Goal: Check status: Check status

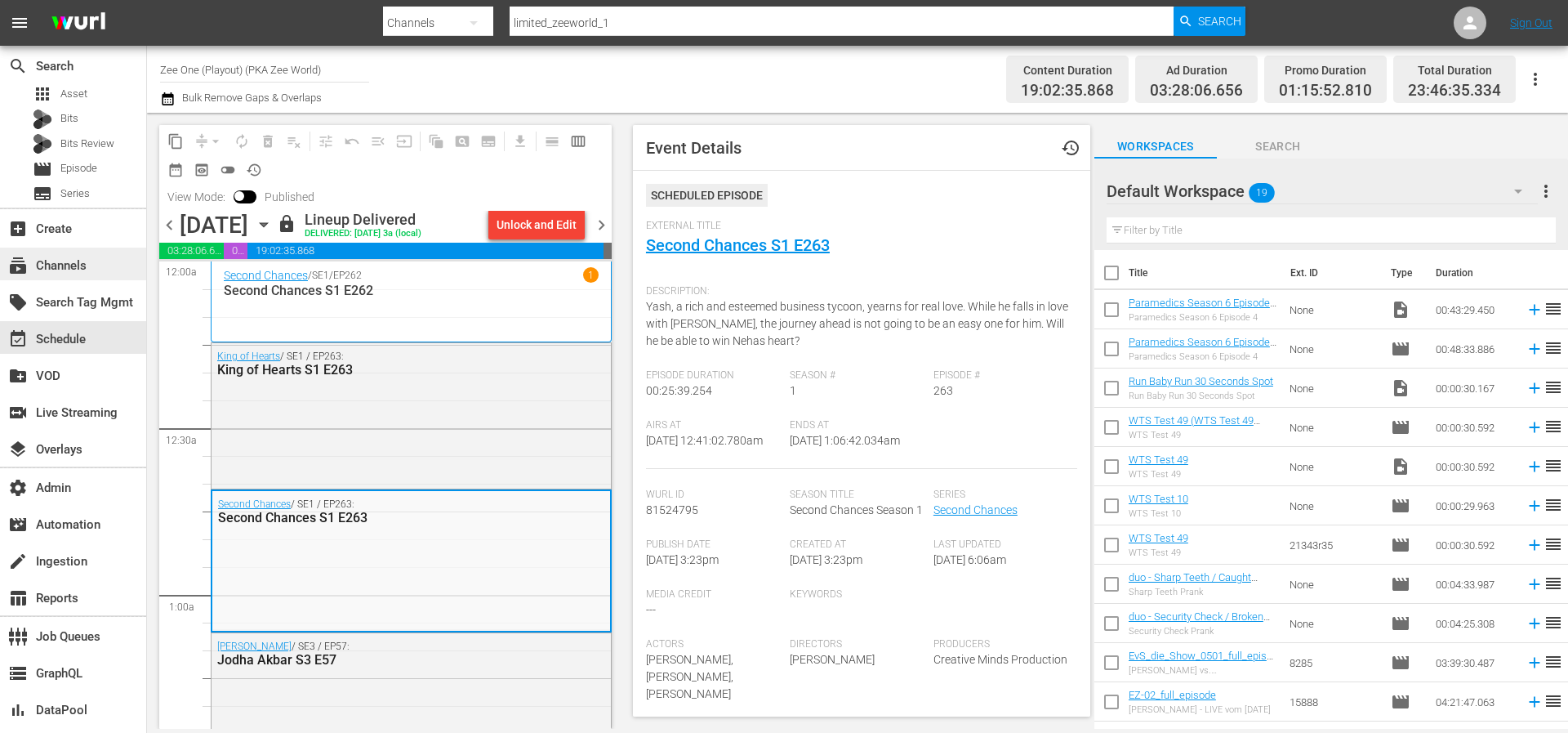
click at [66, 268] on div "subscriptions Channels" at bounding box center [46, 263] width 91 height 15
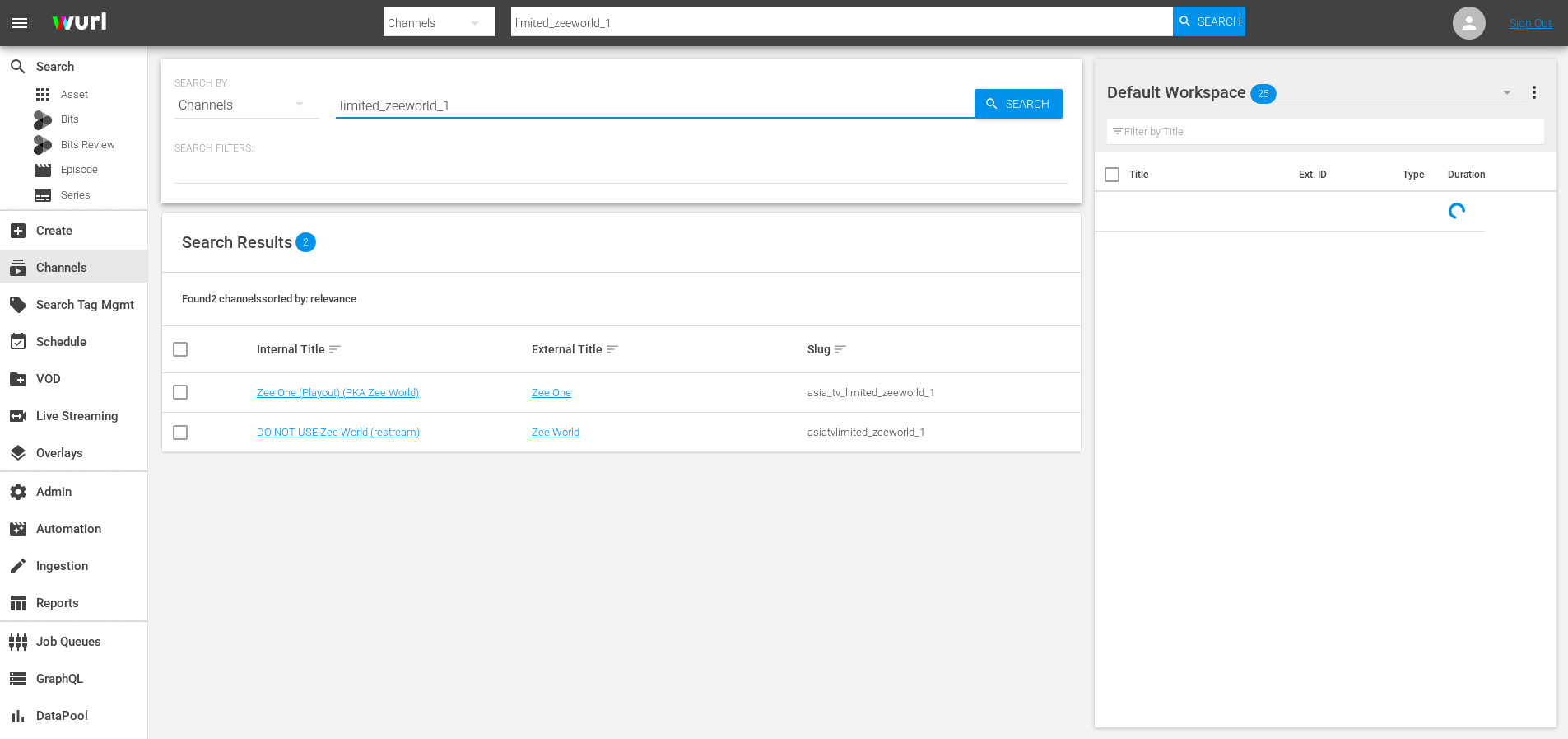
drag, startPoint x: 461, startPoint y: 109, endPoint x: 305, endPoint y: 107, distance: 156.0
click at [306, 107] on div "SEARCH BY Search By Channels Search ID, Title, Description, Keywords, or Catego…" at bounding box center [622, 95] width 893 height 59
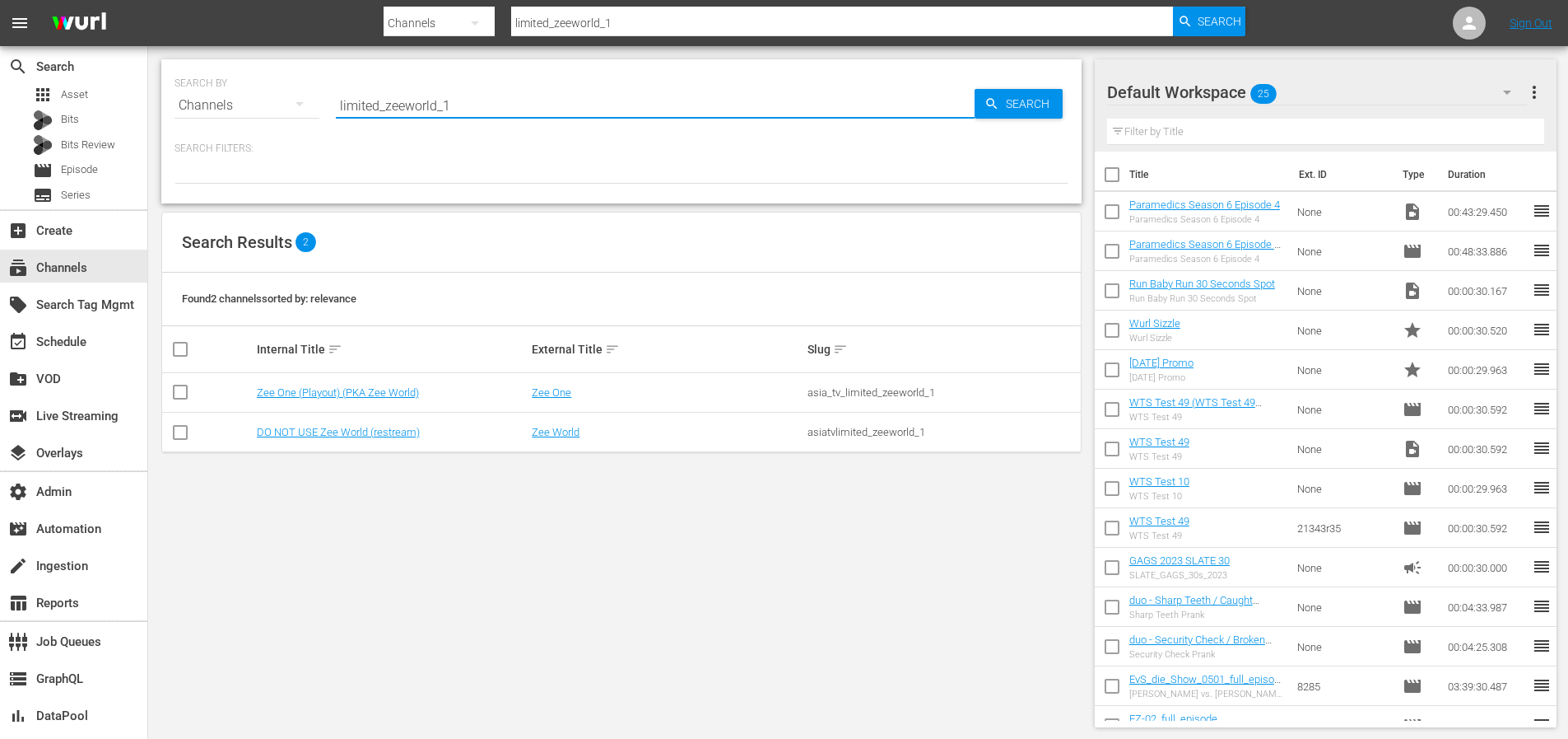
paste input "plaionpictures_netzkino"
type input "plaionpictures_netzkino_1"
click at [1023, 103] on span "Search" at bounding box center [1030, 104] width 63 height 30
type input "plaionpictures_netzkino_1"
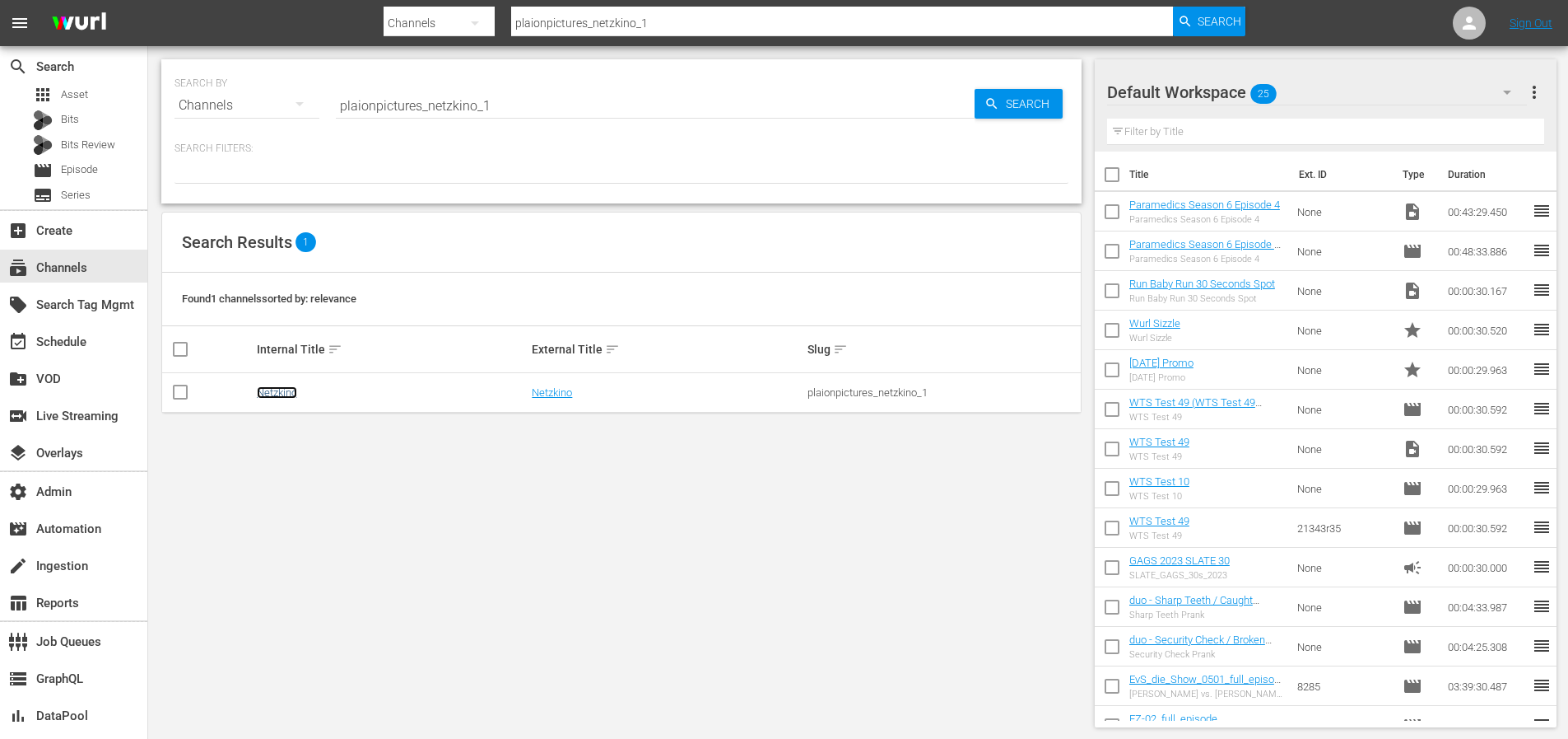
click at [278, 394] on link "Netzkino" at bounding box center [277, 392] width 40 height 12
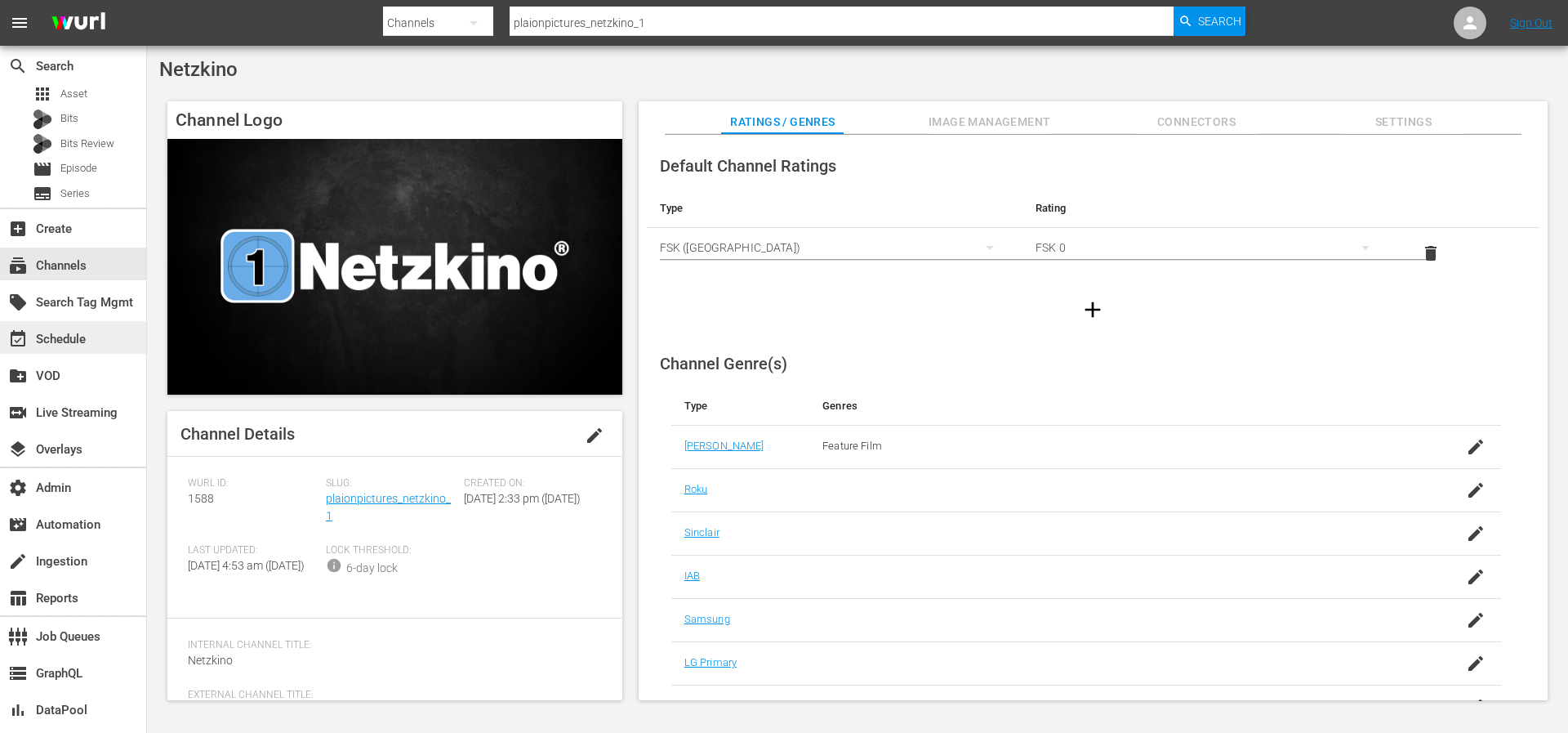
click at [76, 332] on div "event_available Schedule" at bounding box center [46, 336] width 91 height 15
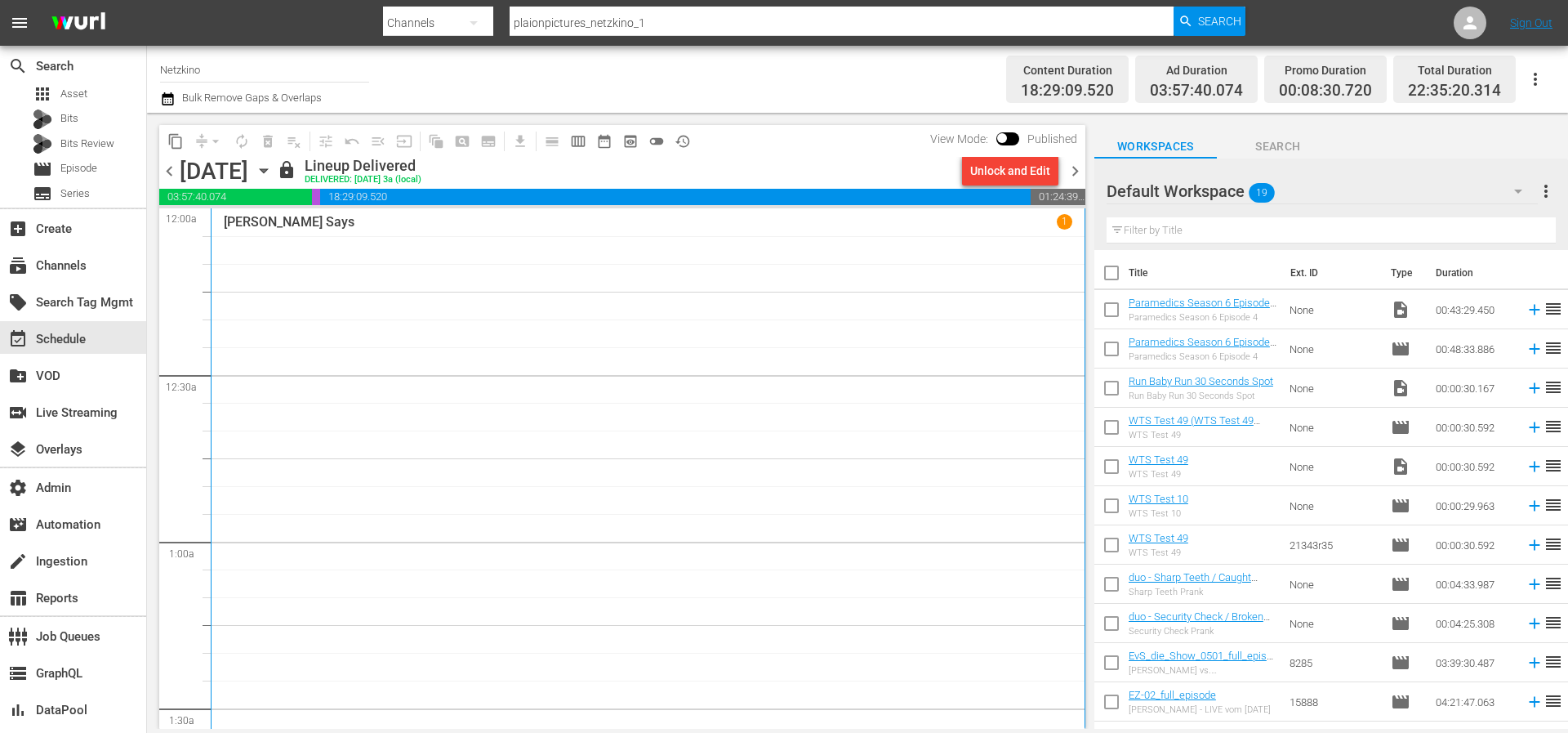
click at [1082, 171] on span "chevron_right" at bounding box center [1075, 171] width 21 height 21
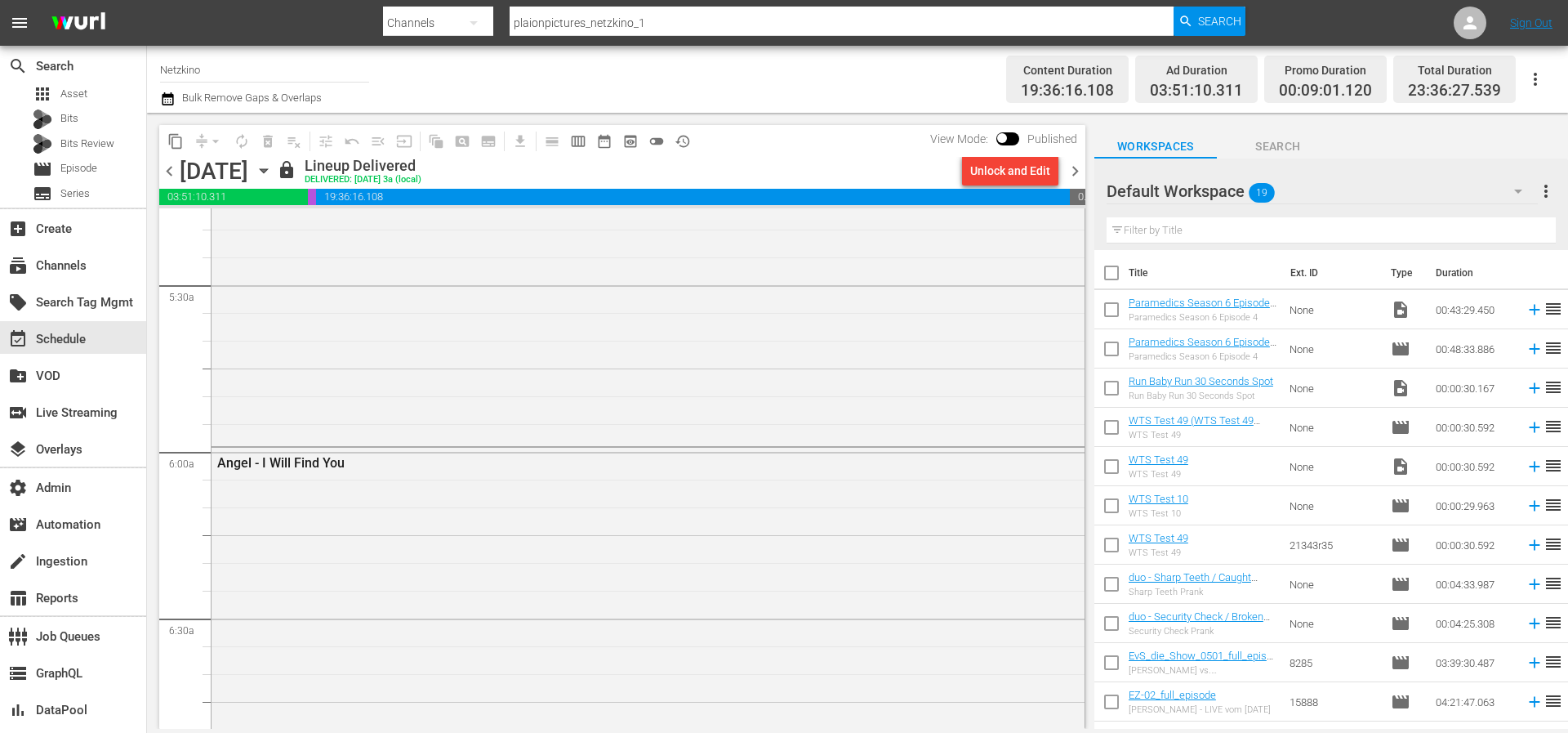
scroll to position [1807, 0]
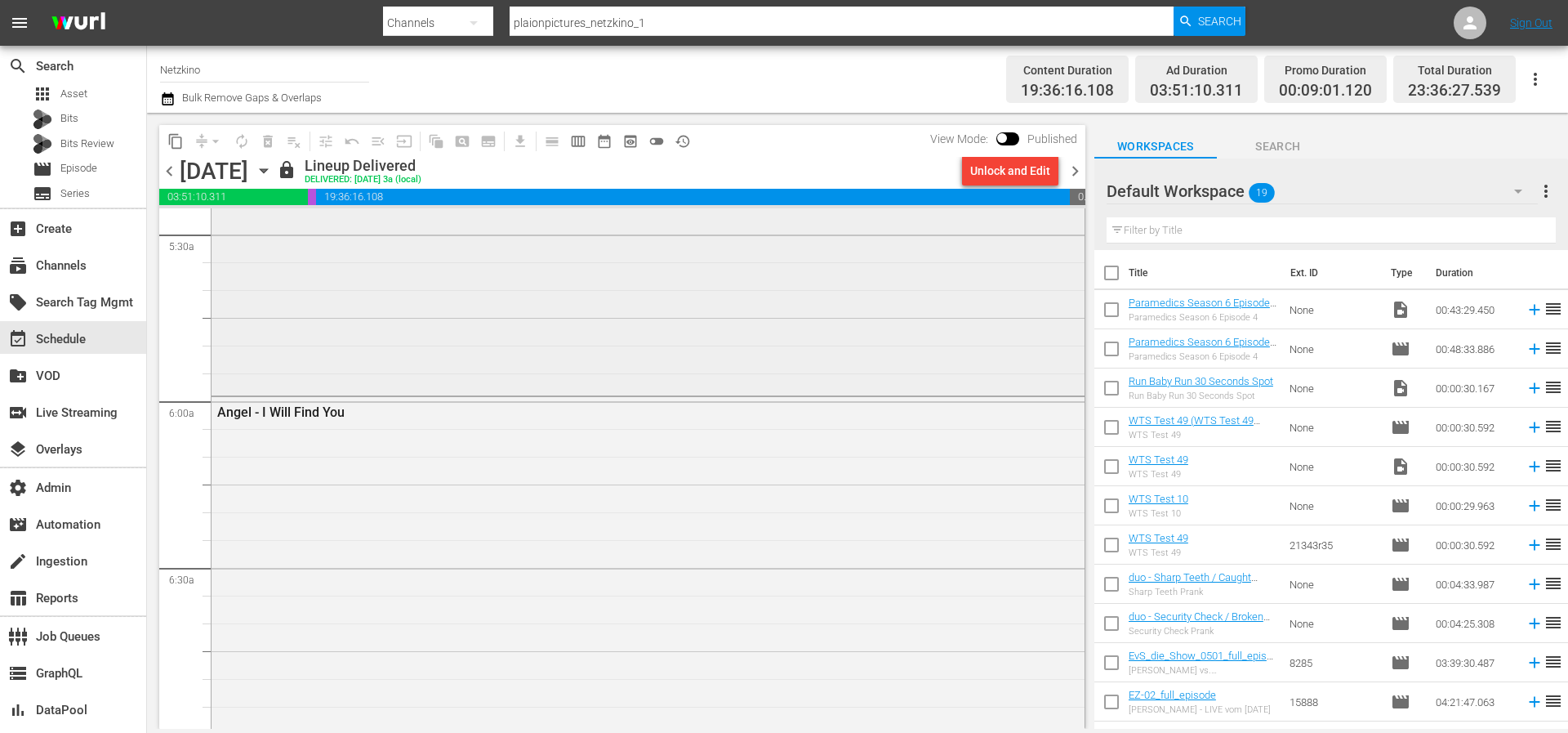
click at [756, 347] on div "Königreich des Verbrechens" at bounding box center [648, 92] width 873 height 597
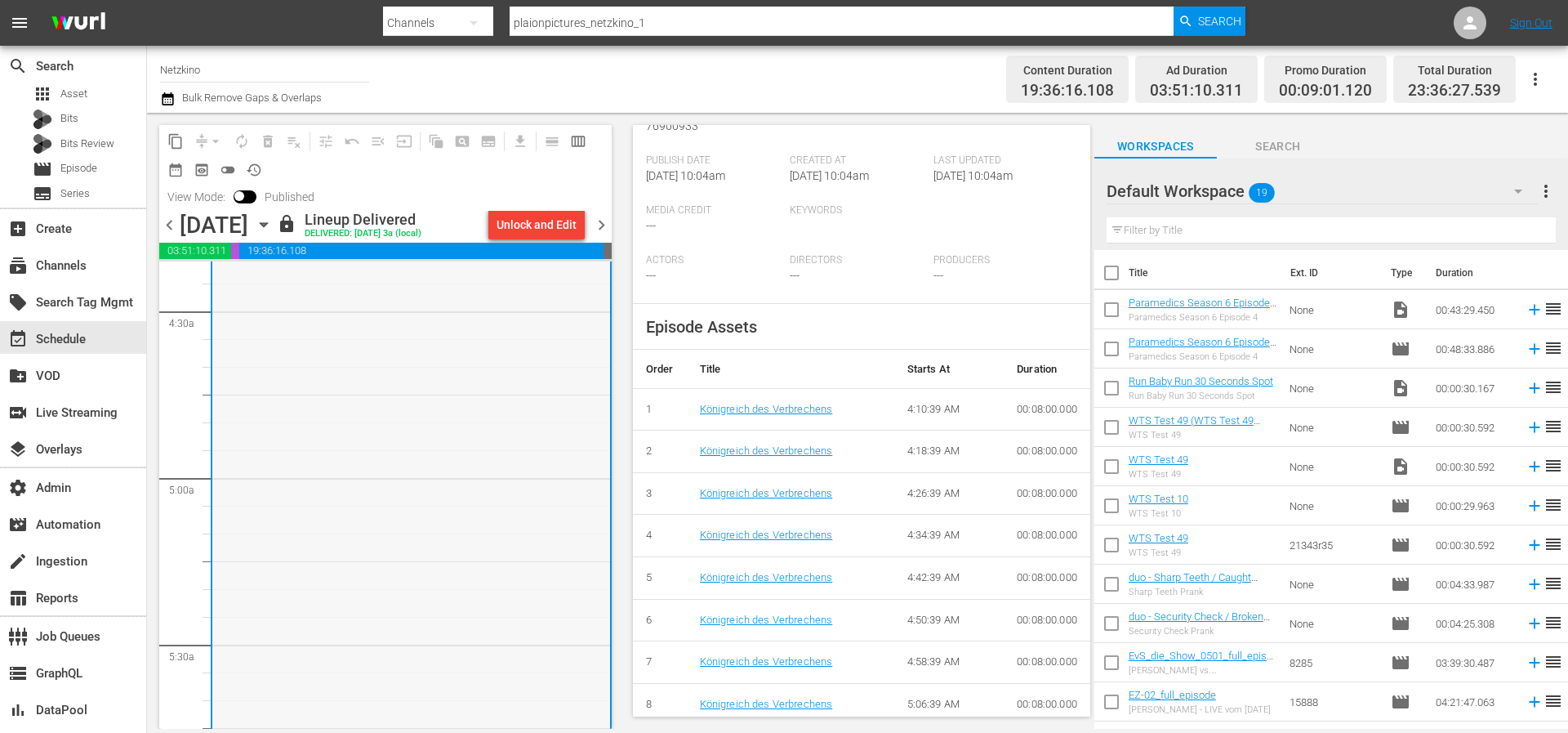
scroll to position [1326, 0]
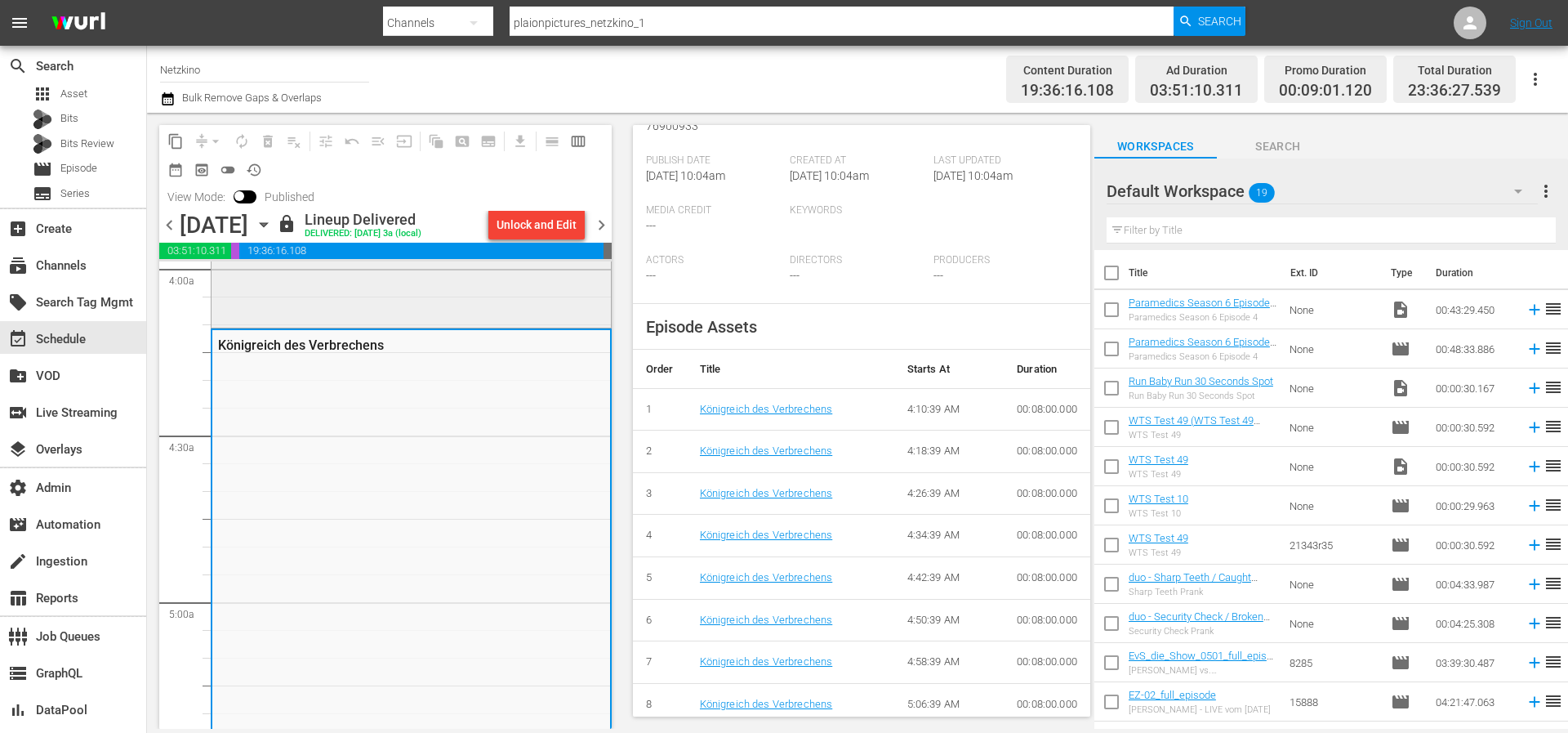
click at [482, 297] on div "Vergeltung - Revenge is coming" at bounding box center [411, 54] width 400 height 539
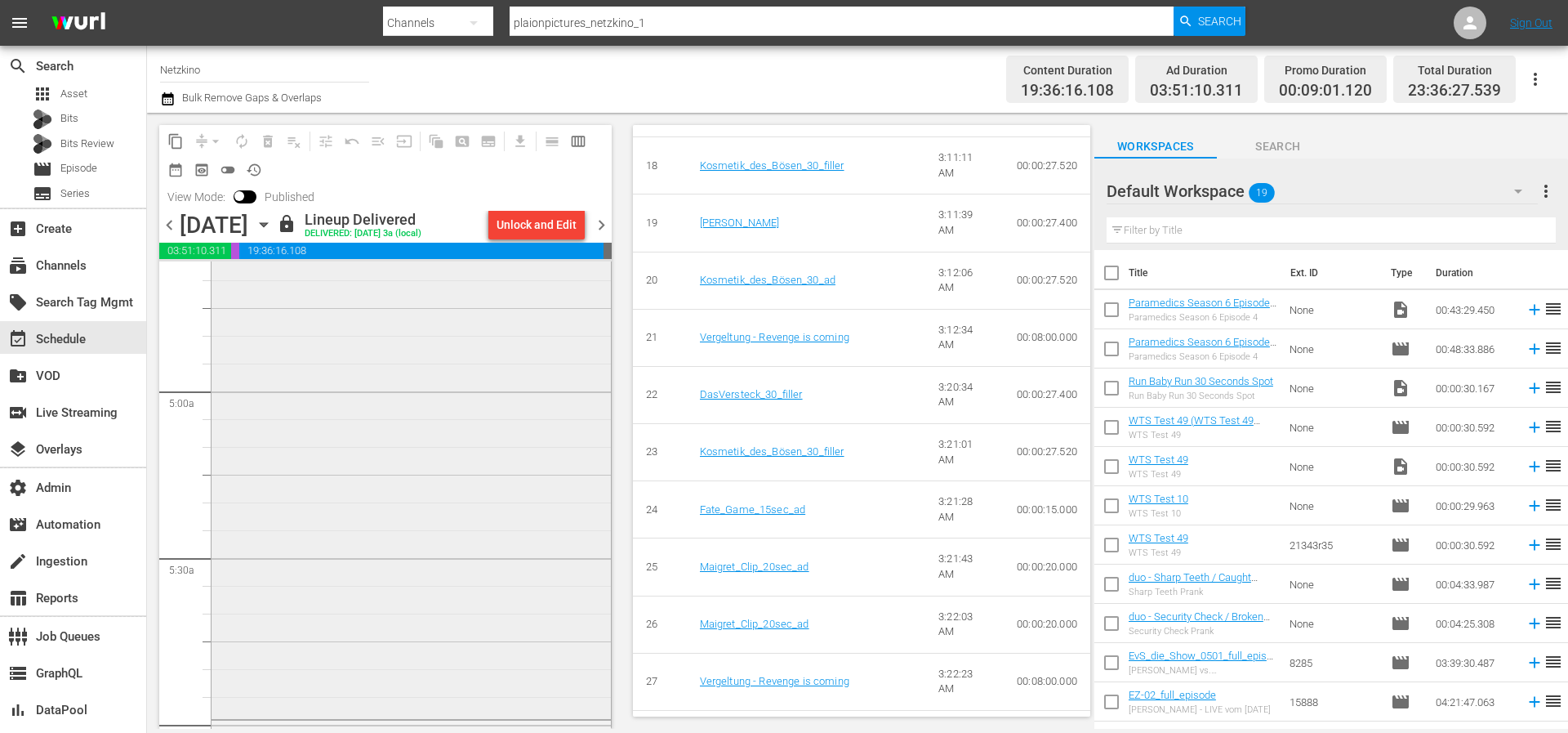
scroll to position [1762, 0]
click at [506, 398] on div "Königreich des Verbrechens" at bounding box center [411, 191] width 400 height 597
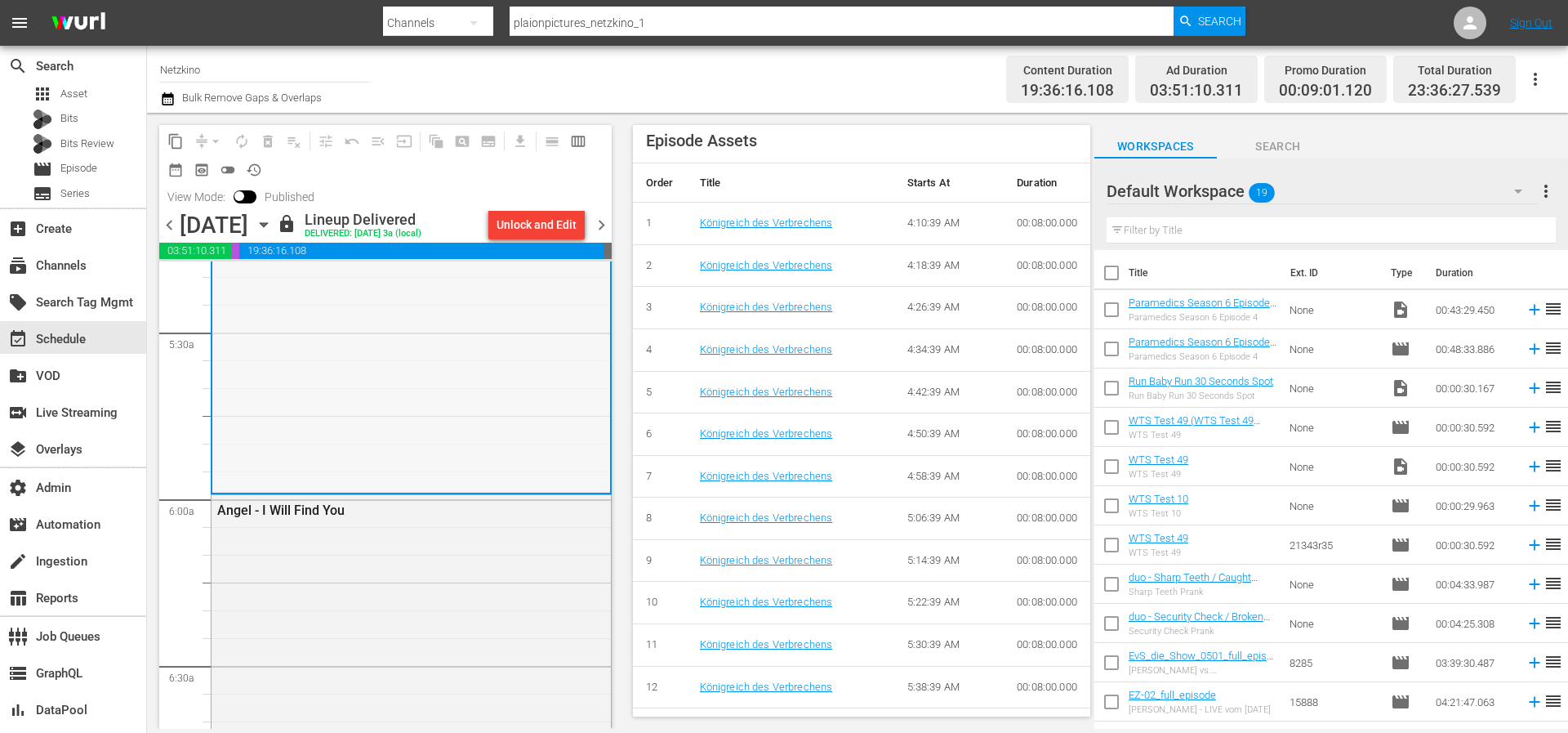
scroll to position [724, 0]
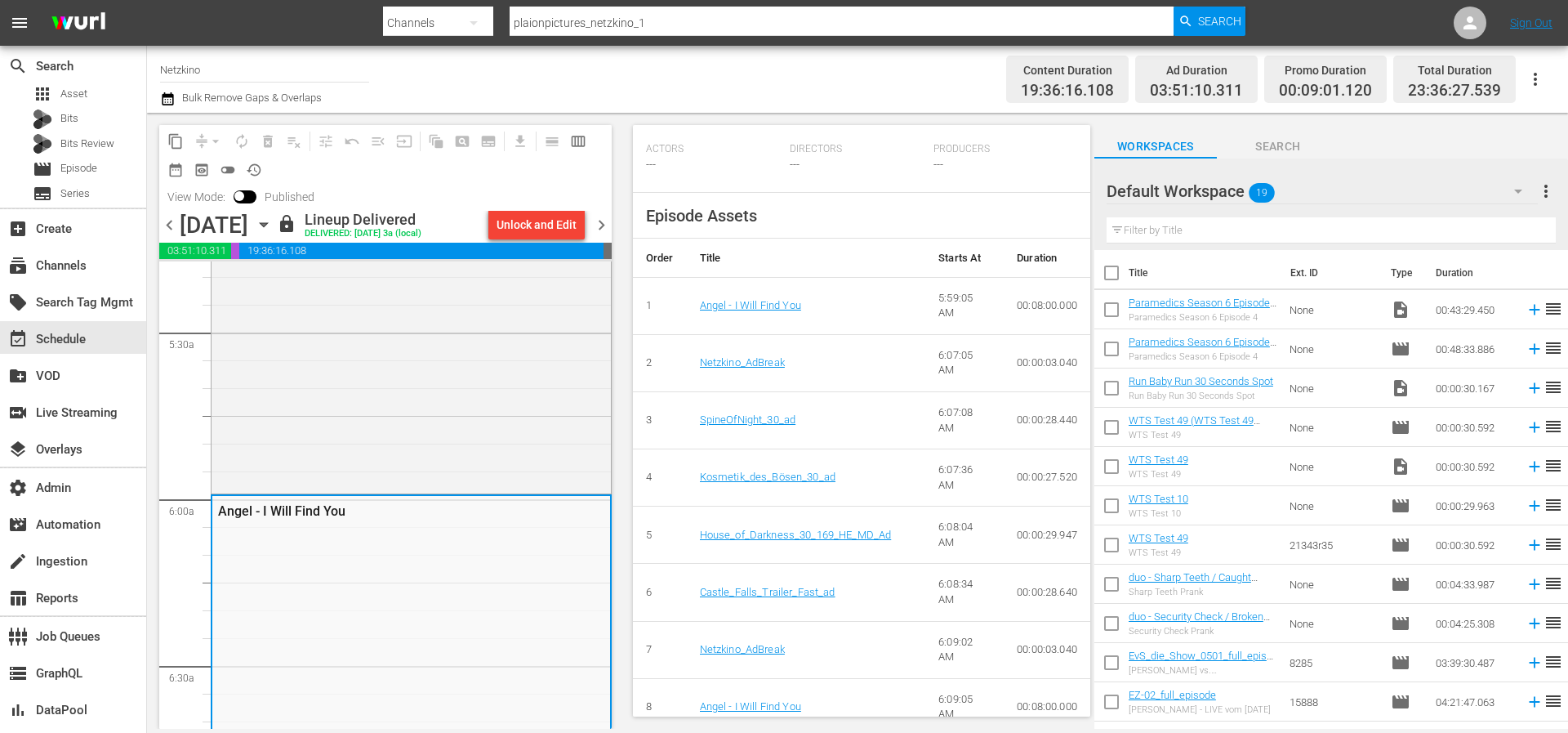
scroll to position [576, 0]
